Goal: Information Seeking & Learning: Learn about a topic

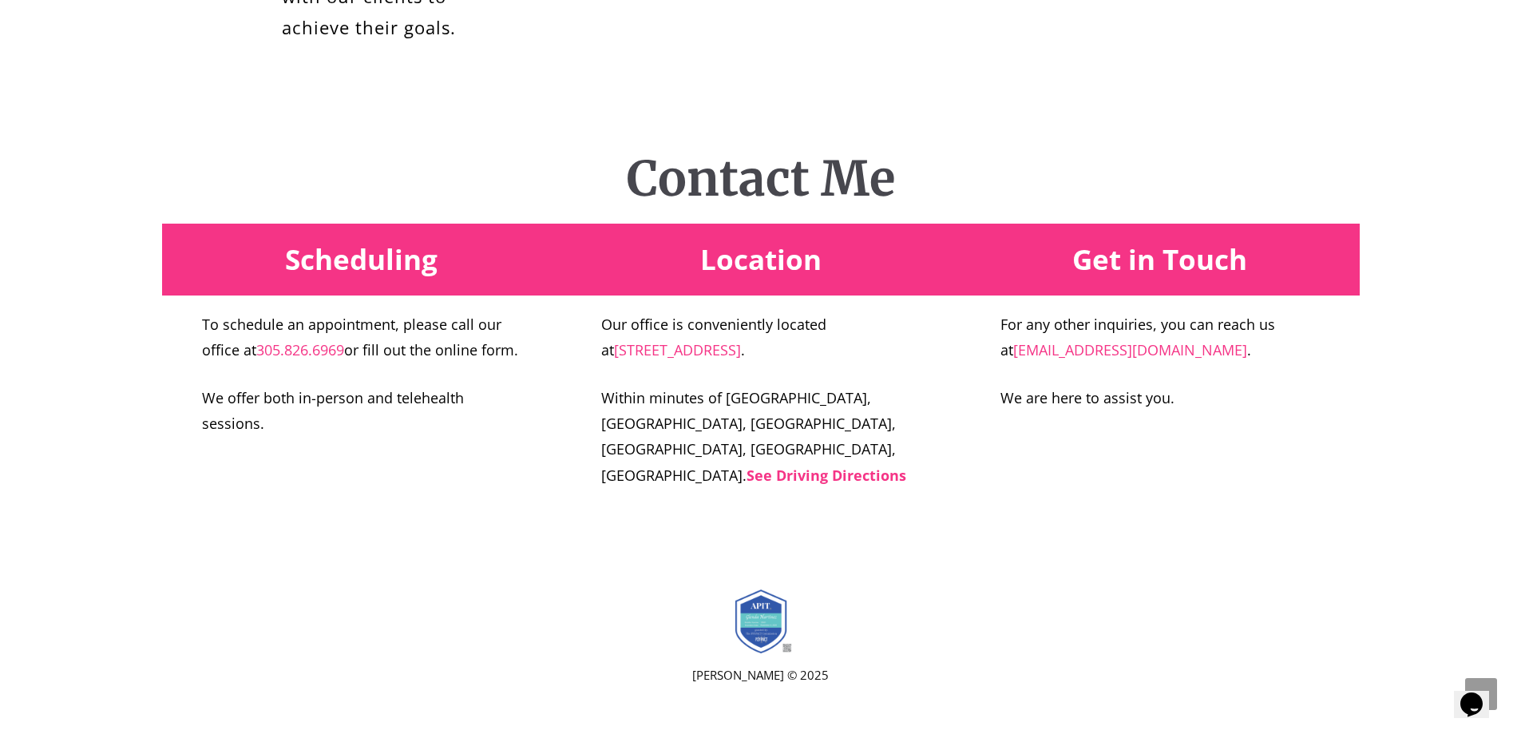
scroll to position [6230, 0]
click at [787, 485] on strong "See Driving Directions" at bounding box center [827, 475] width 160 height 19
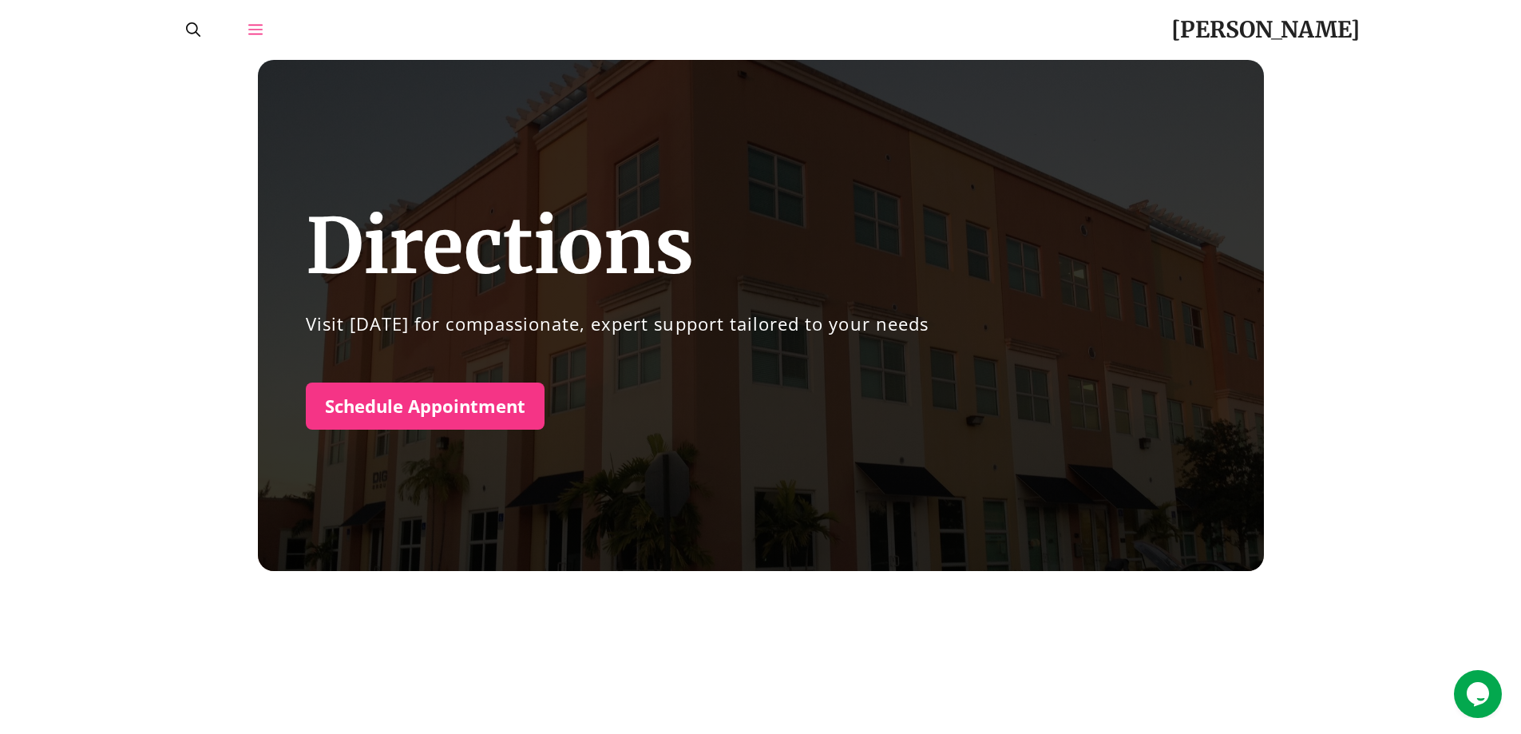
click at [252, 32] on icon "Open Off-Canvas Panel" at bounding box center [255, 29] width 14 height 14
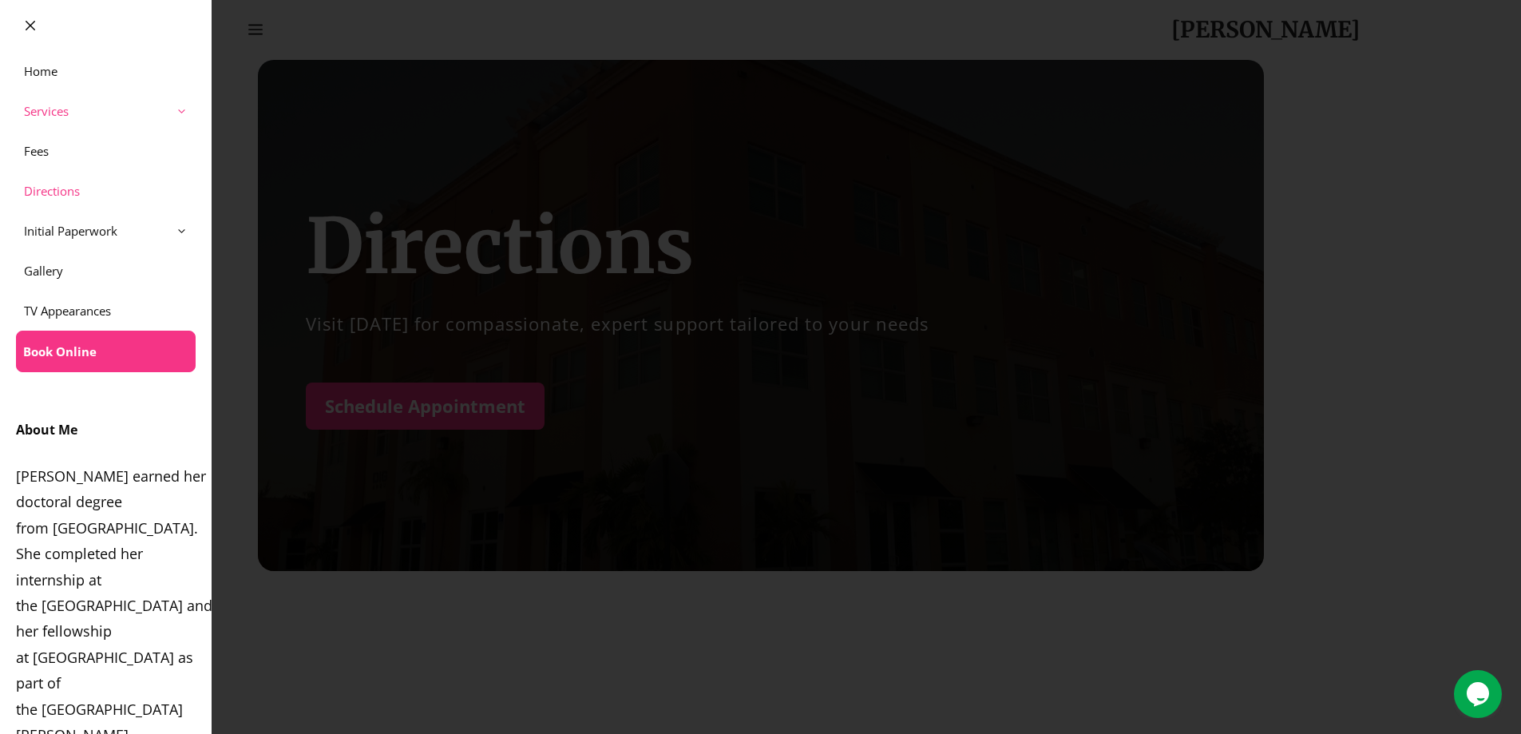
click at [45, 112] on link "Services" at bounding box center [106, 111] width 212 height 40
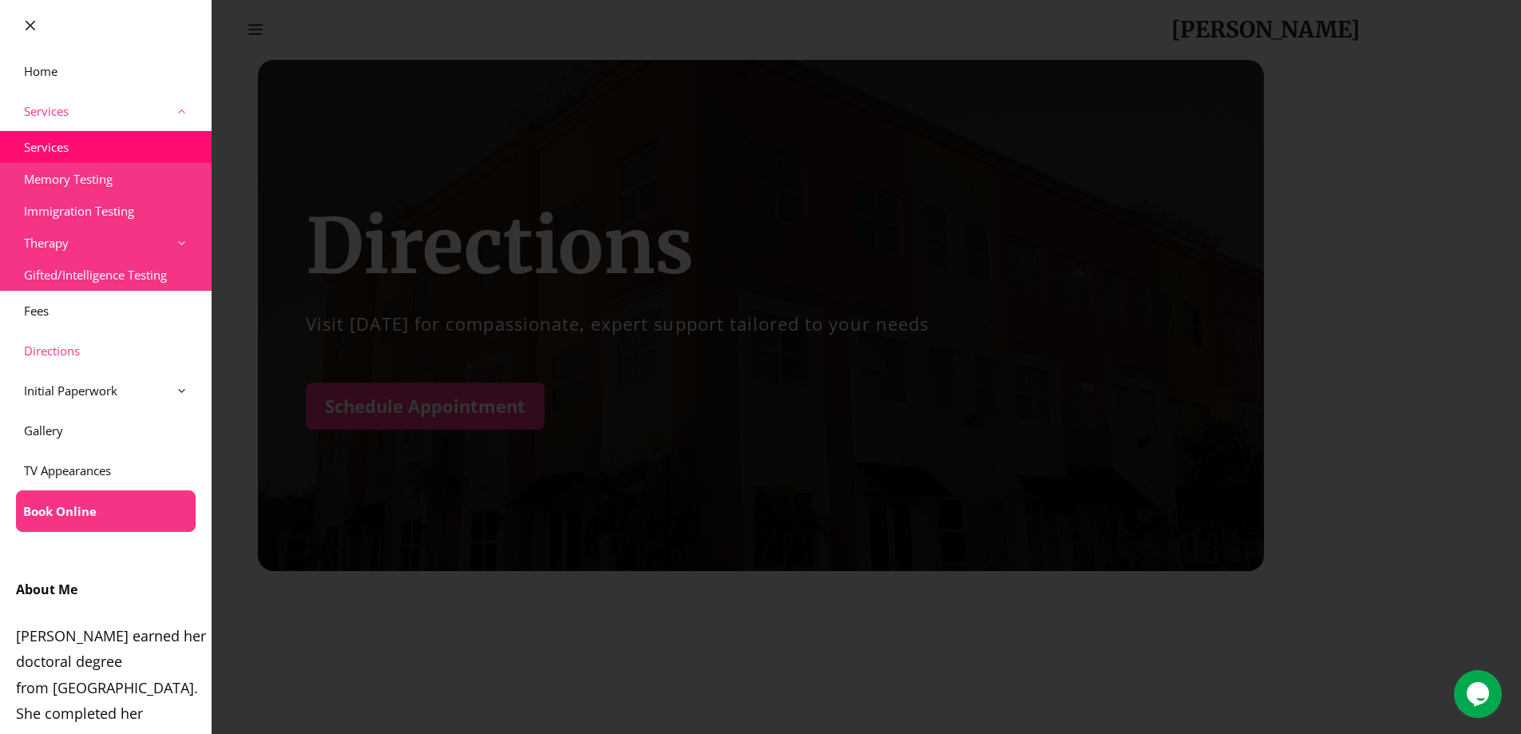
click at [46, 146] on link "Services" at bounding box center [106, 147] width 212 height 32
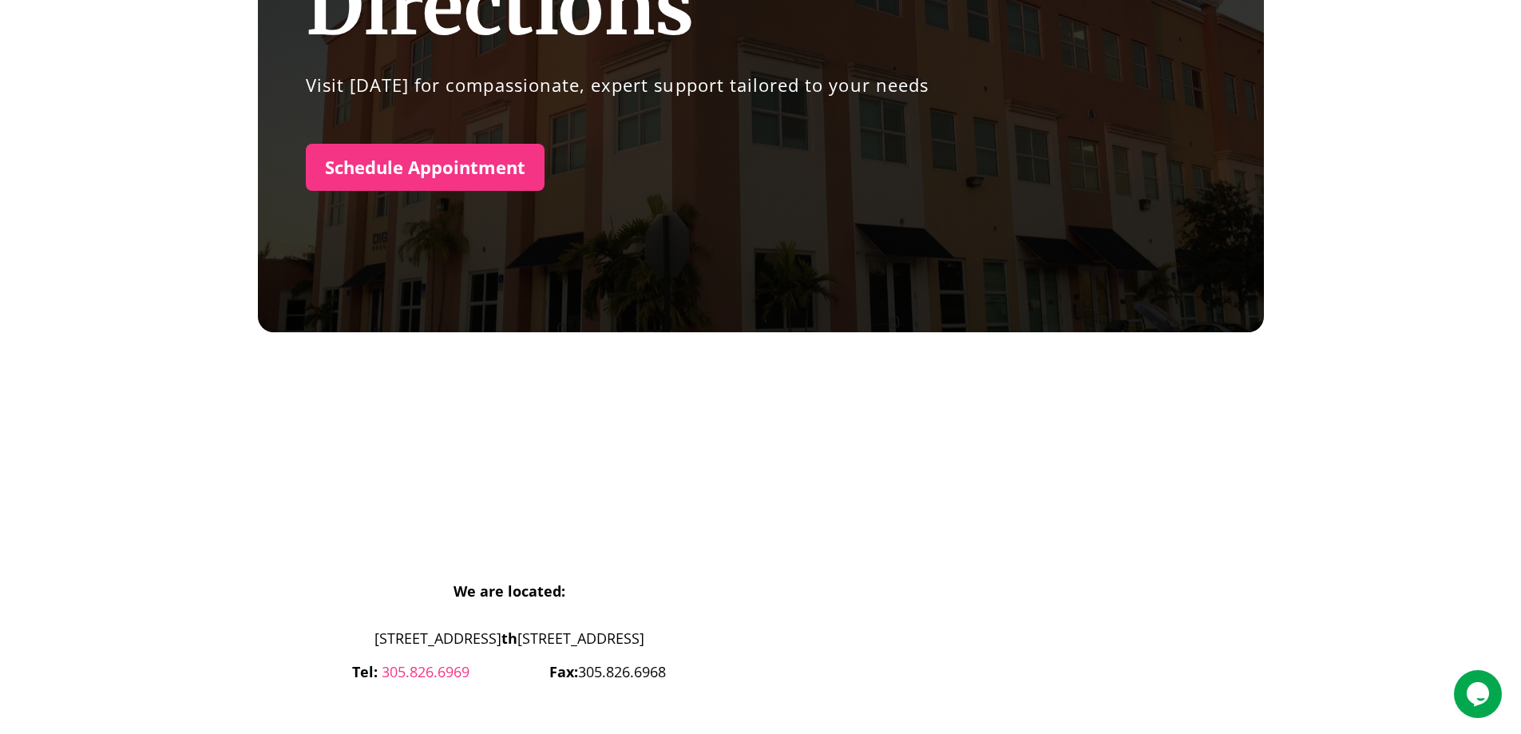
scroll to position [240, 0]
